Goal: Task Accomplishment & Management: Use online tool/utility

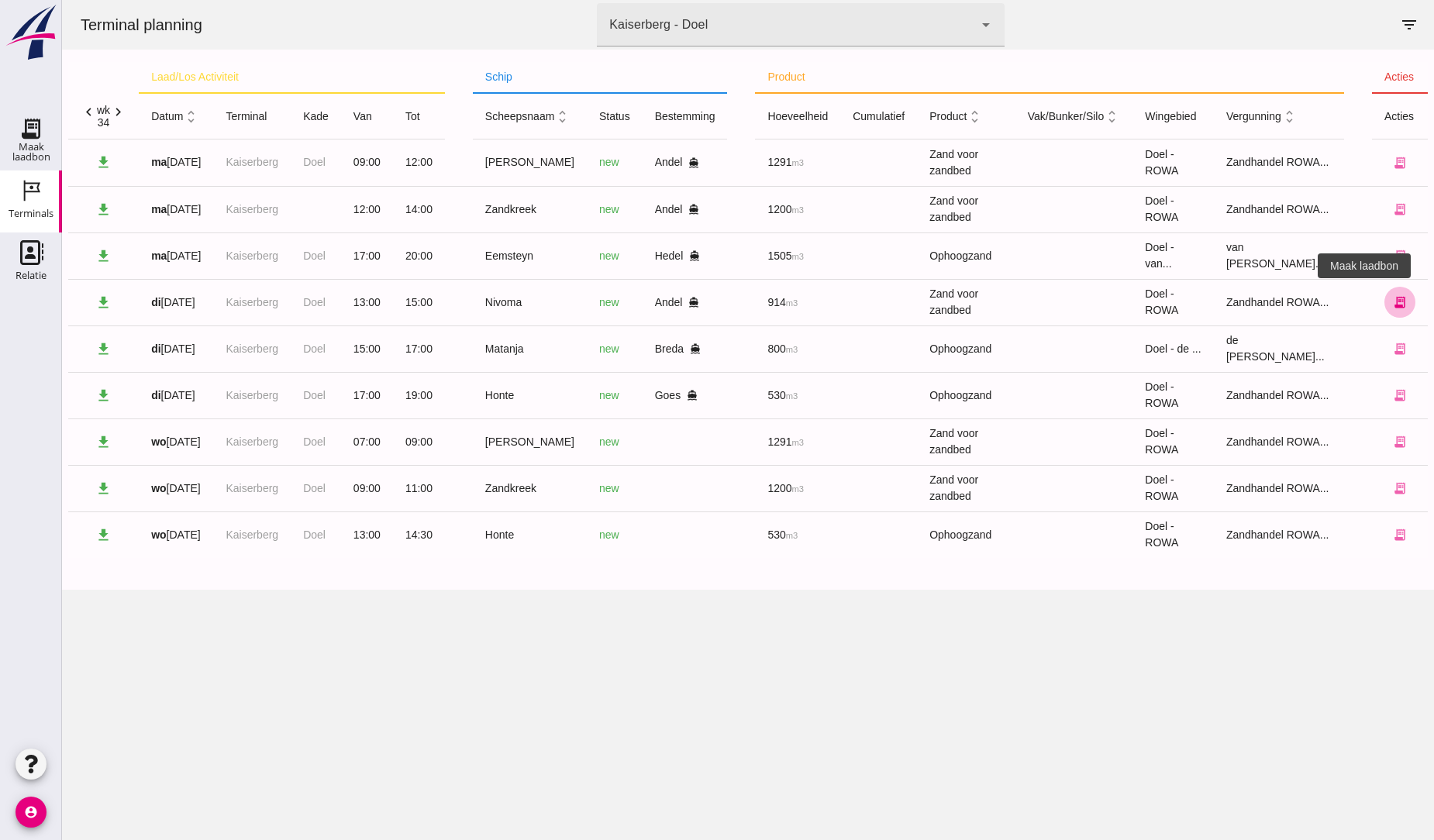
click at [1393, 299] on icon "receipt_long" at bounding box center [1400, 302] width 14 height 14
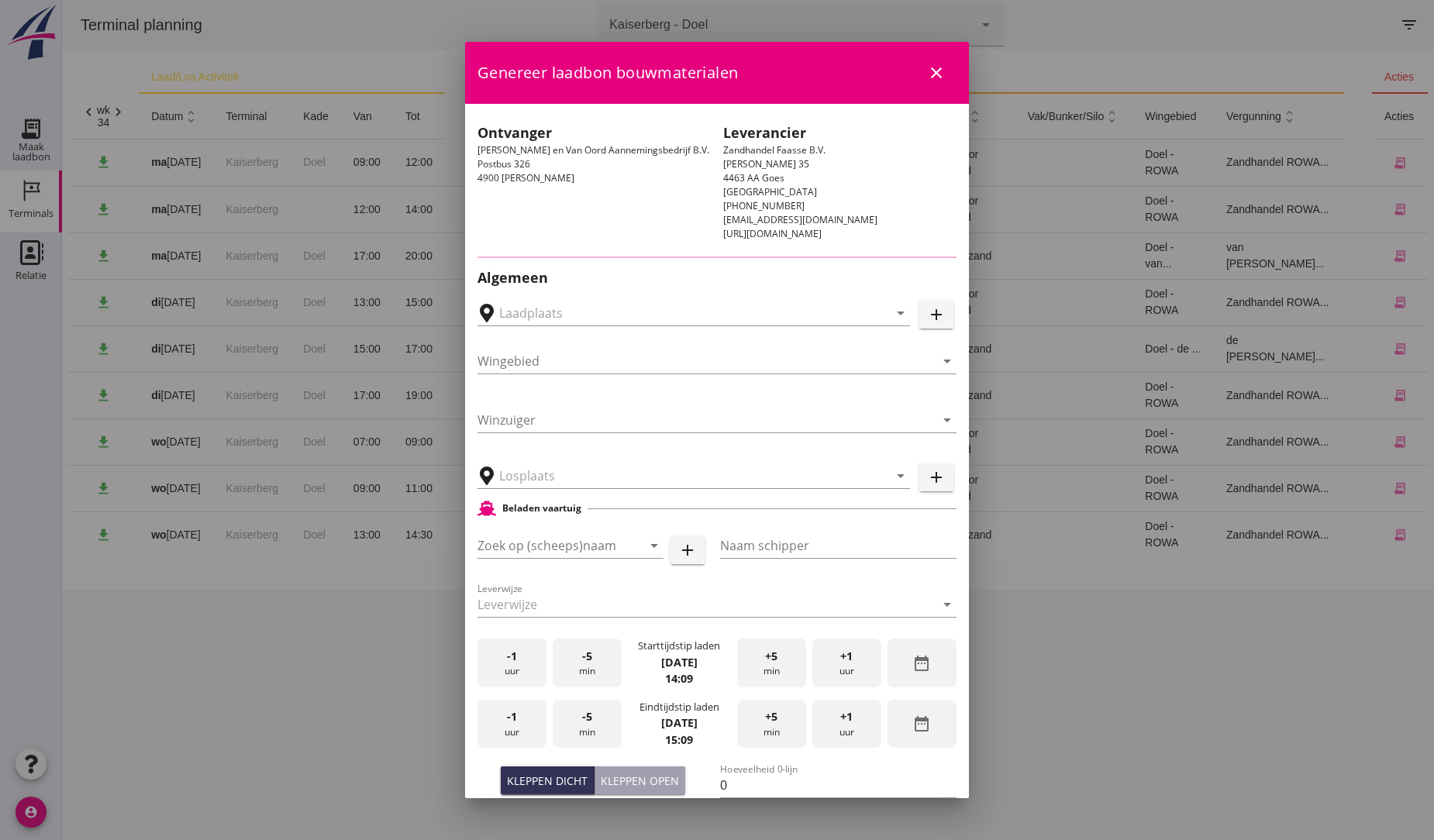
type input "MvO [PERSON_NAME], [PERSON_NAME]"
type input "Nivoma"
type input "Kuup"
type input "914"
type input "Zand voor zandbed (6120)"
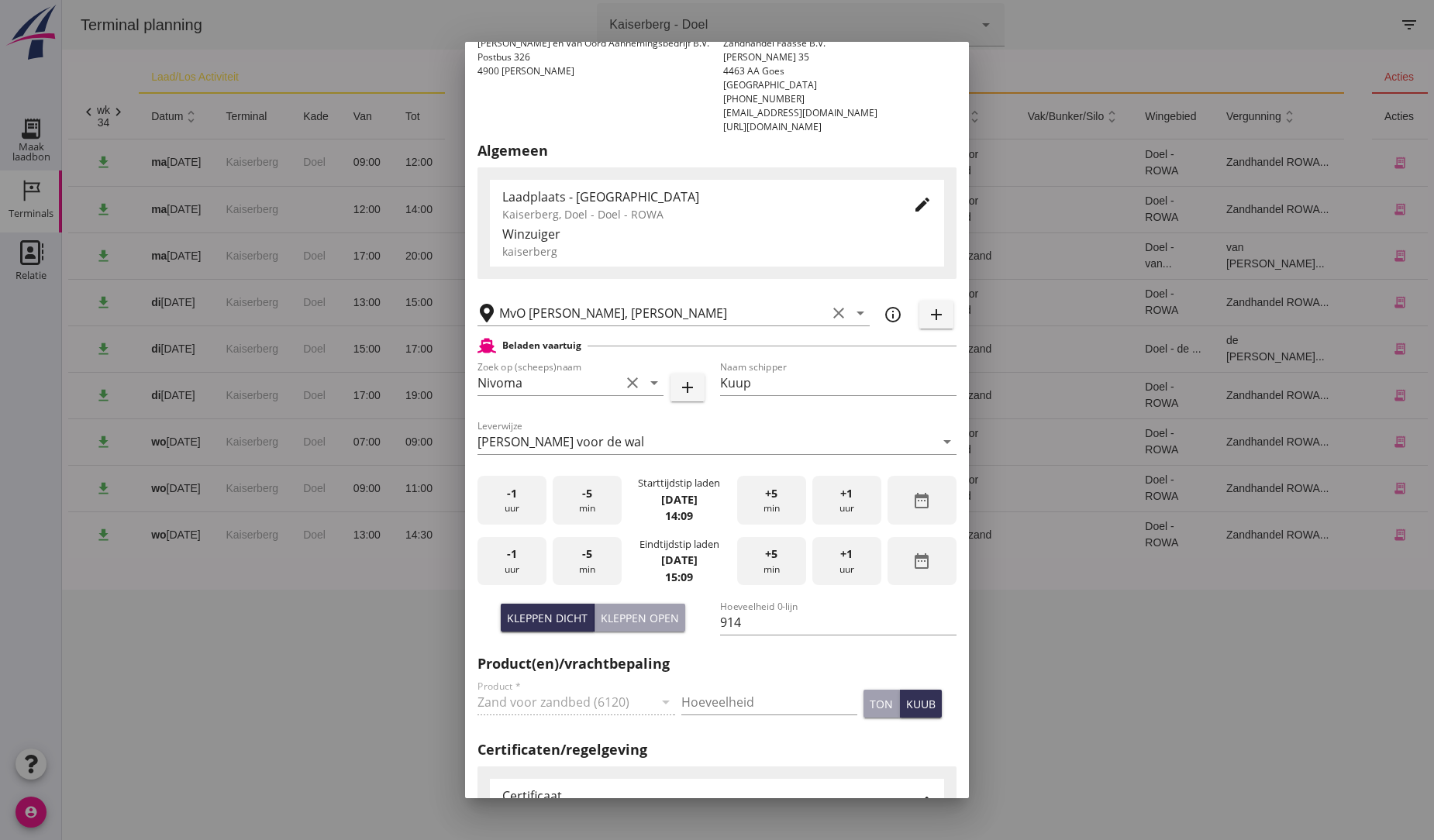
scroll to position [86, 0]
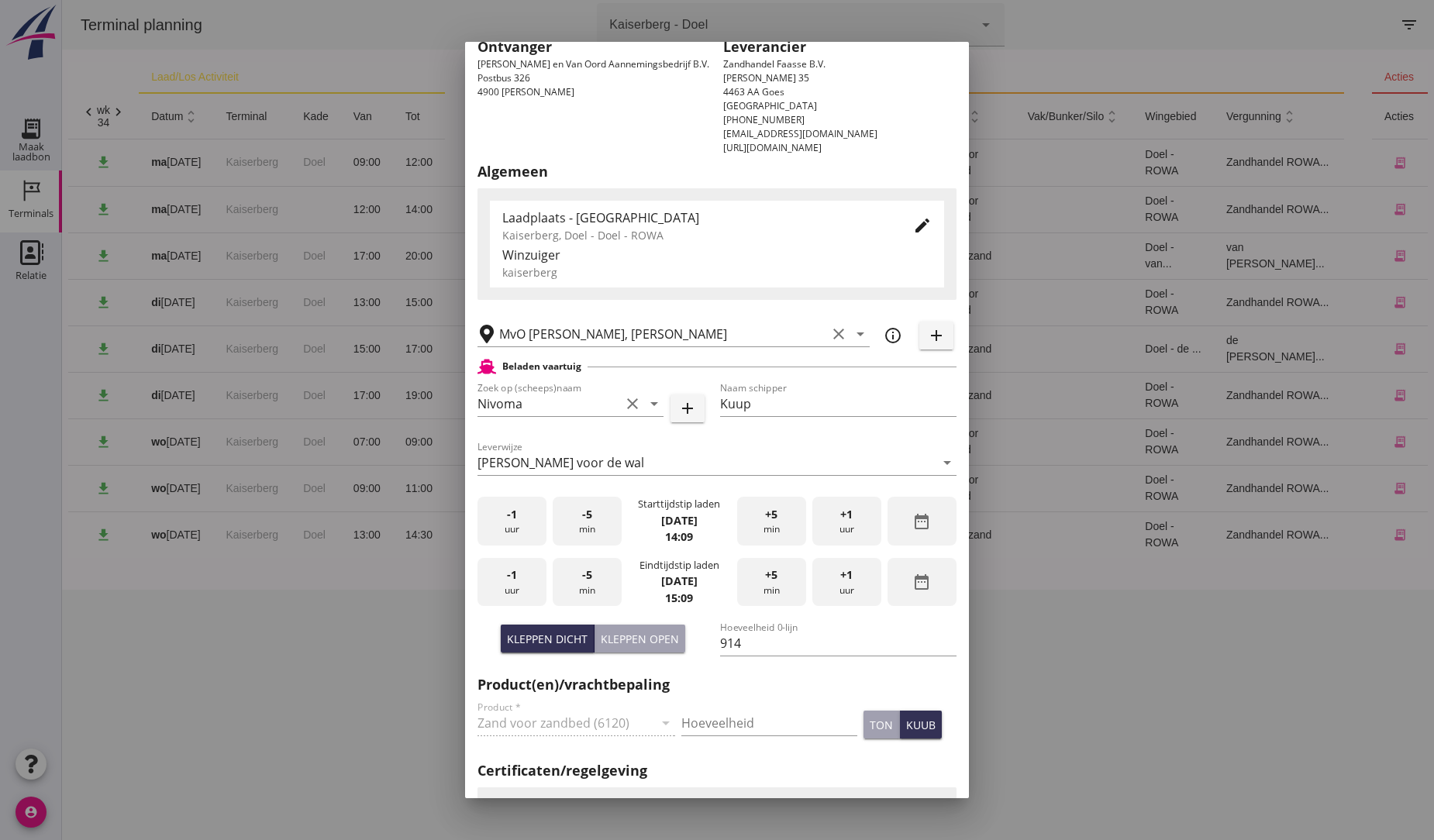
click at [840, 516] on span "+1" at bounding box center [846, 515] width 12 height 17
click at [510, 521] on div "-1 uur" at bounding box center [511, 520] width 69 height 49
click at [862, 584] on div "+1 uur" at bounding box center [846, 582] width 69 height 49
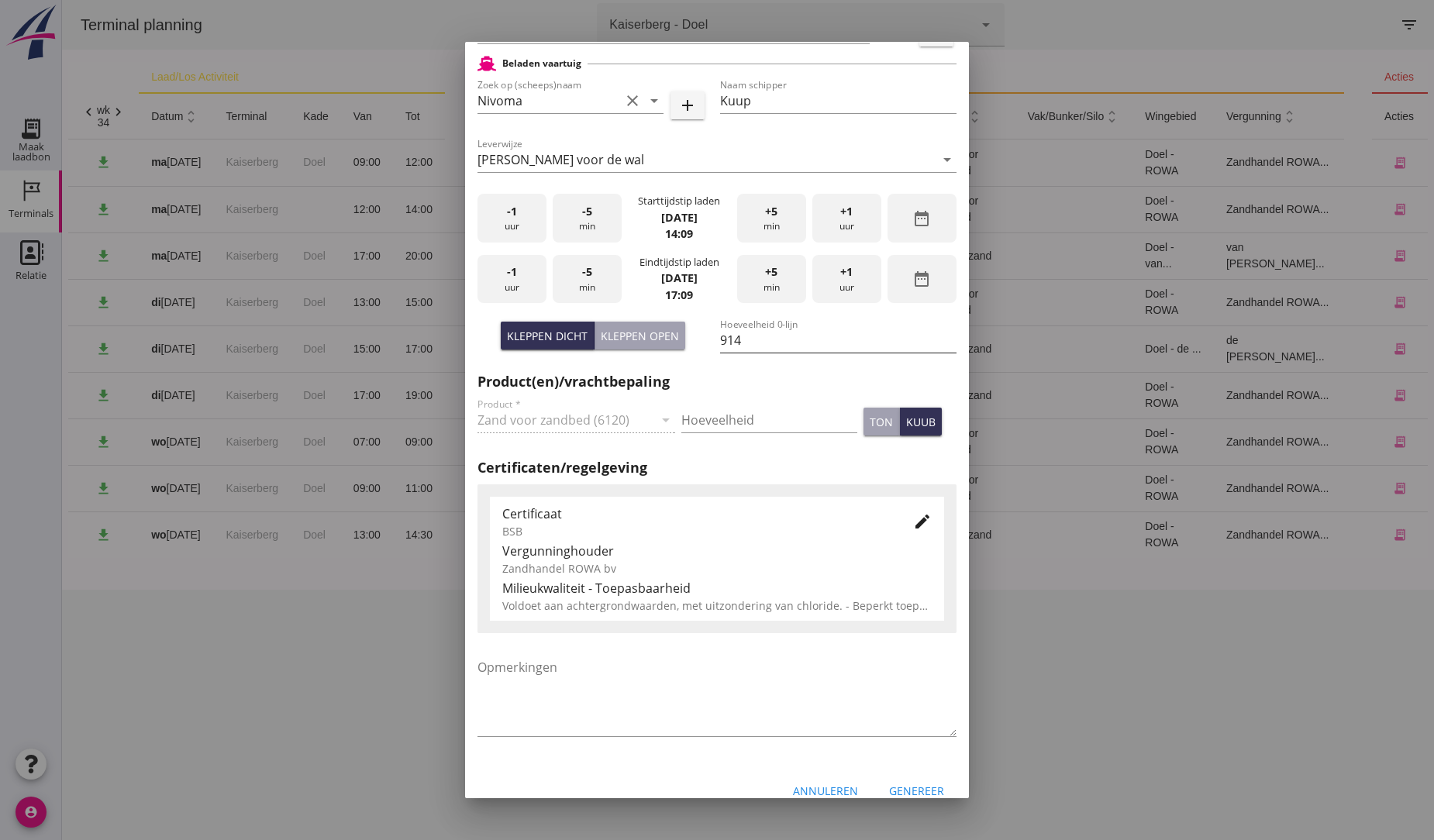
scroll to position [411, 0]
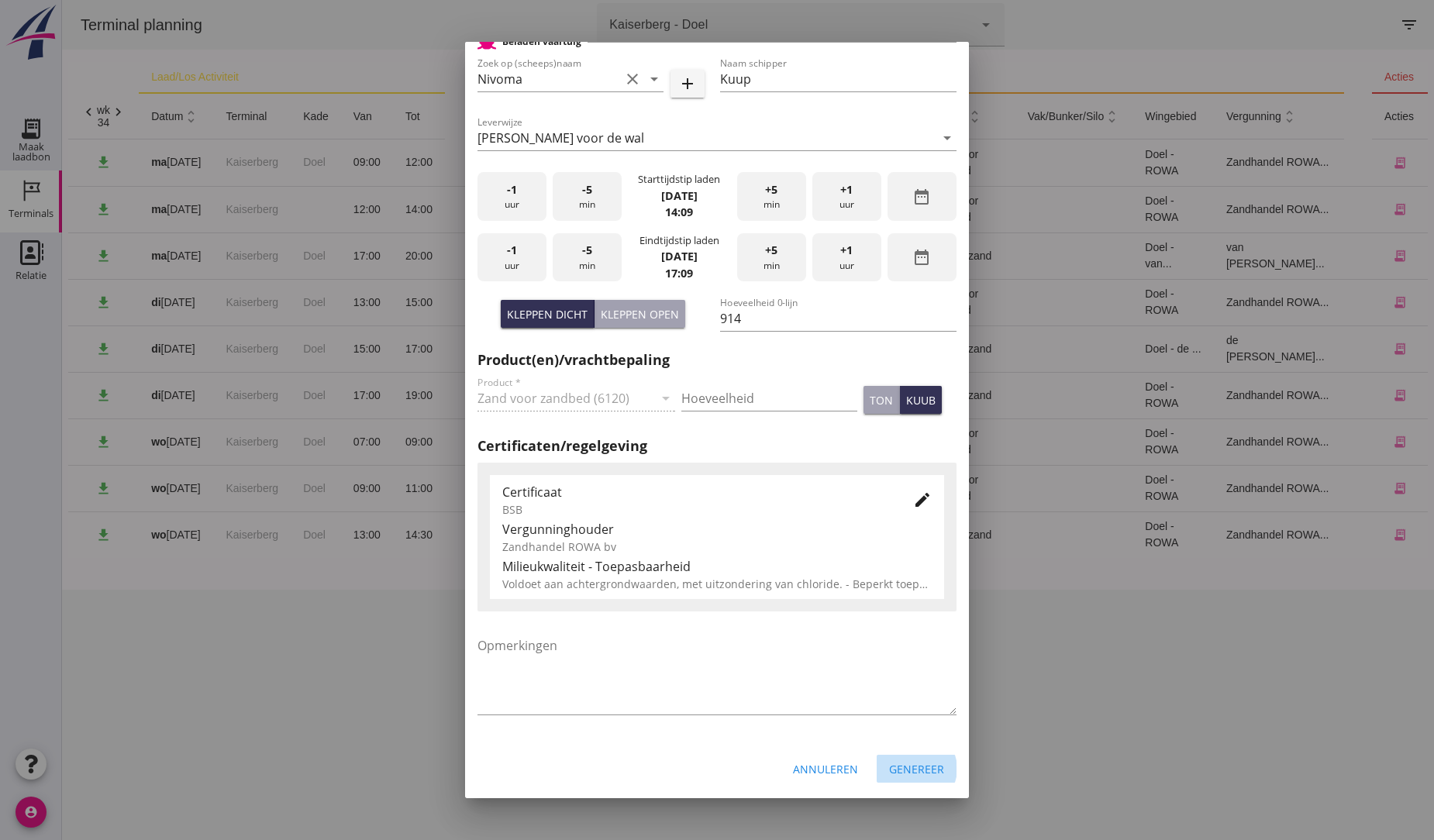
click at [911, 770] on div "Genereer" at bounding box center [917, 769] width 55 height 17
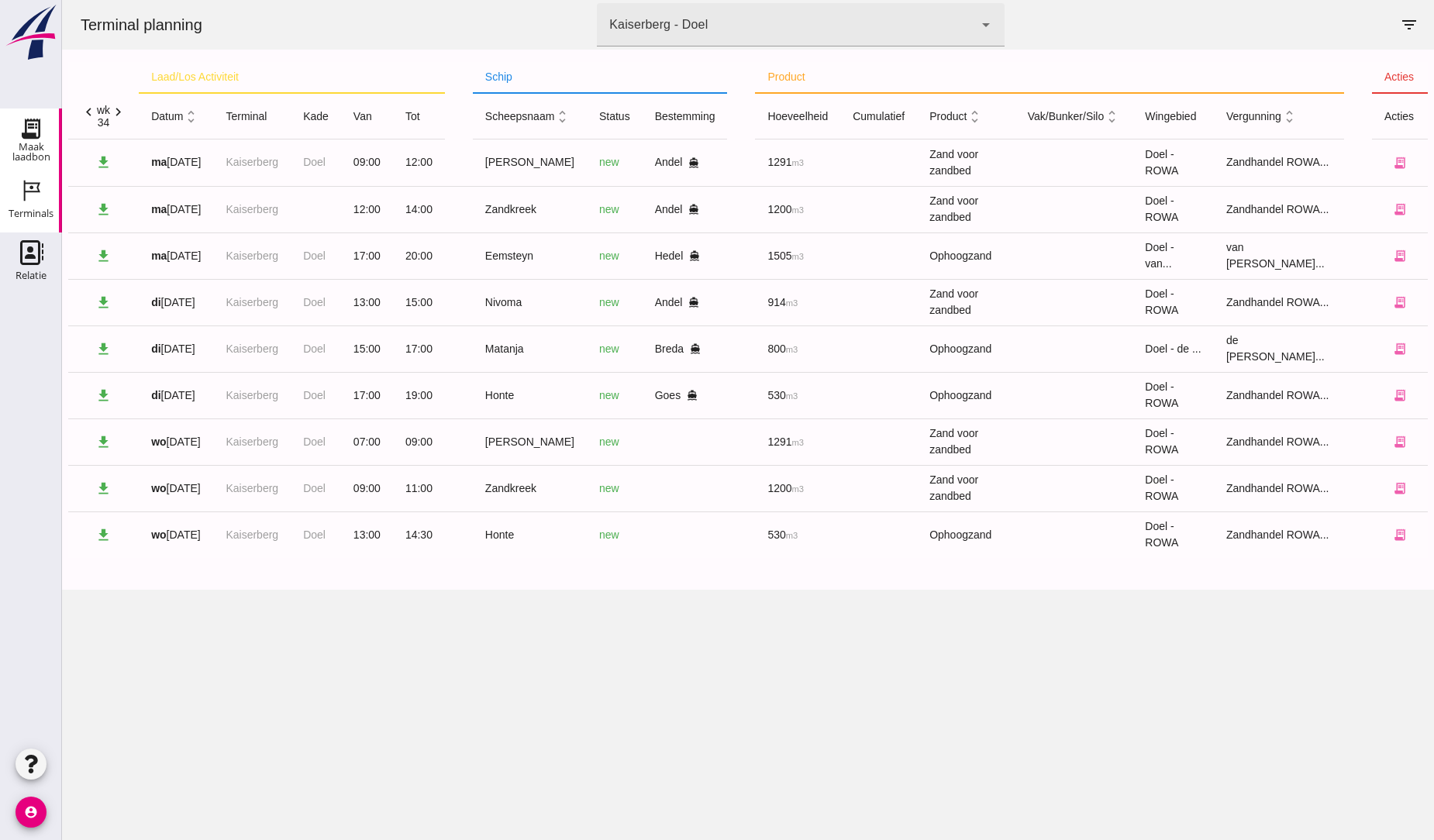
click at [29, 125] on icon "Maak laadbon" at bounding box center [31, 129] width 25 height 25
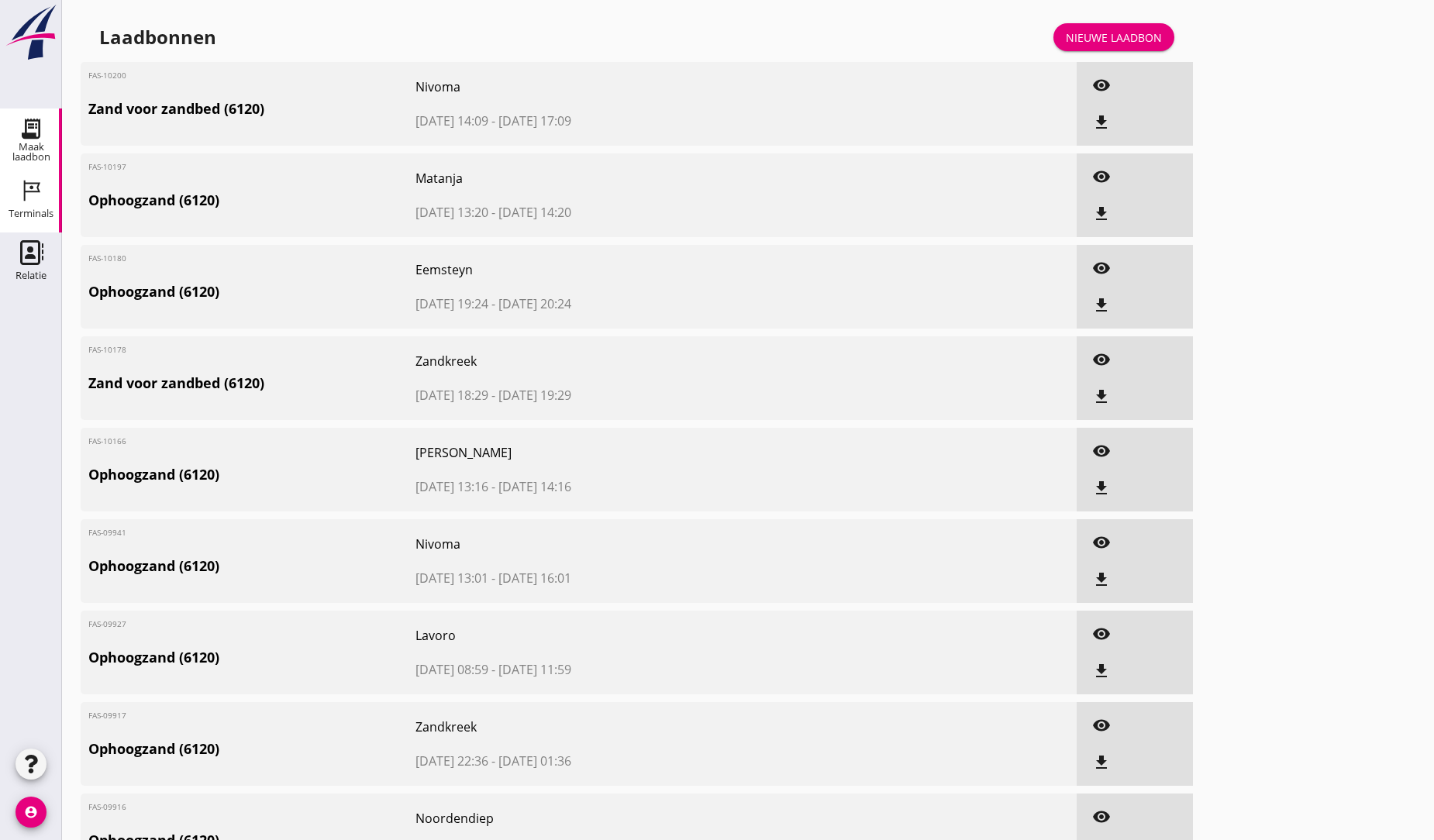
click at [37, 202] on icon "Terminals" at bounding box center [31, 191] width 25 height 25
